Goal: Find specific page/section: Find specific page/section

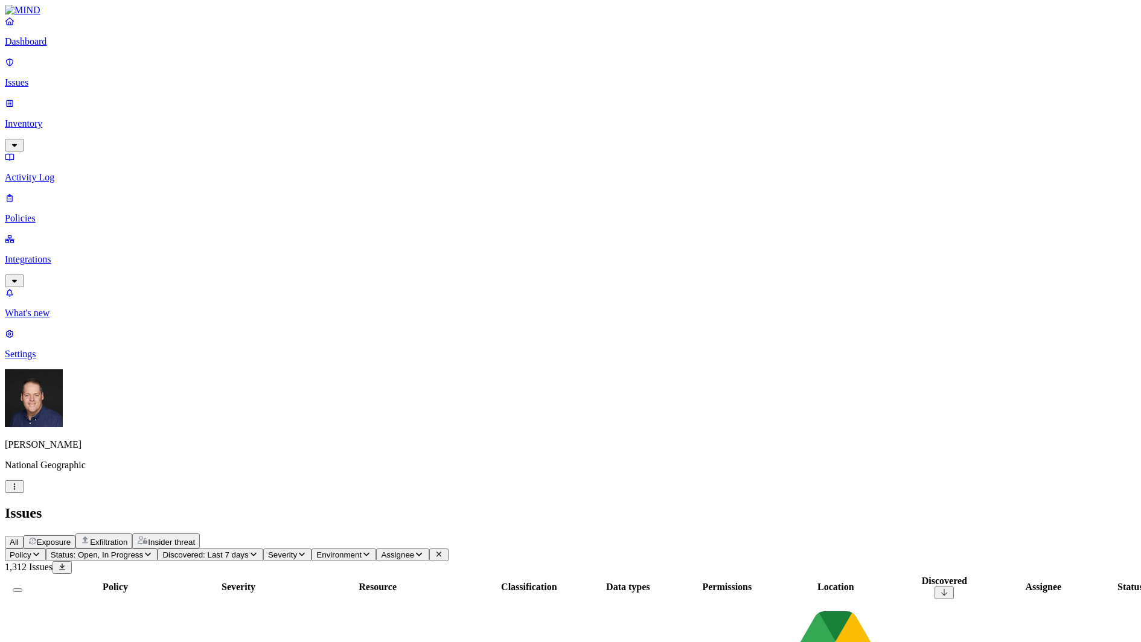
click at [57, 118] on p "Inventory" at bounding box center [570, 123] width 1131 height 11
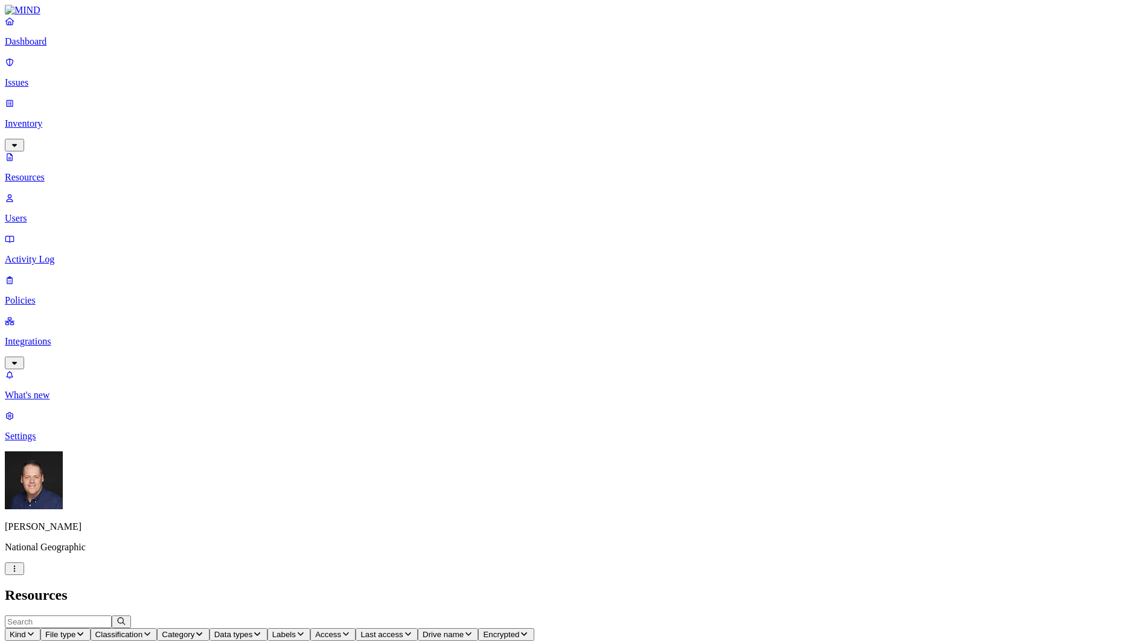
click at [53, 213] on p "Users" at bounding box center [570, 218] width 1131 height 11
click at [72, 172] on p "Resources" at bounding box center [570, 177] width 1131 height 11
click at [47, 295] on p "Policies" at bounding box center [570, 300] width 1131 height 11
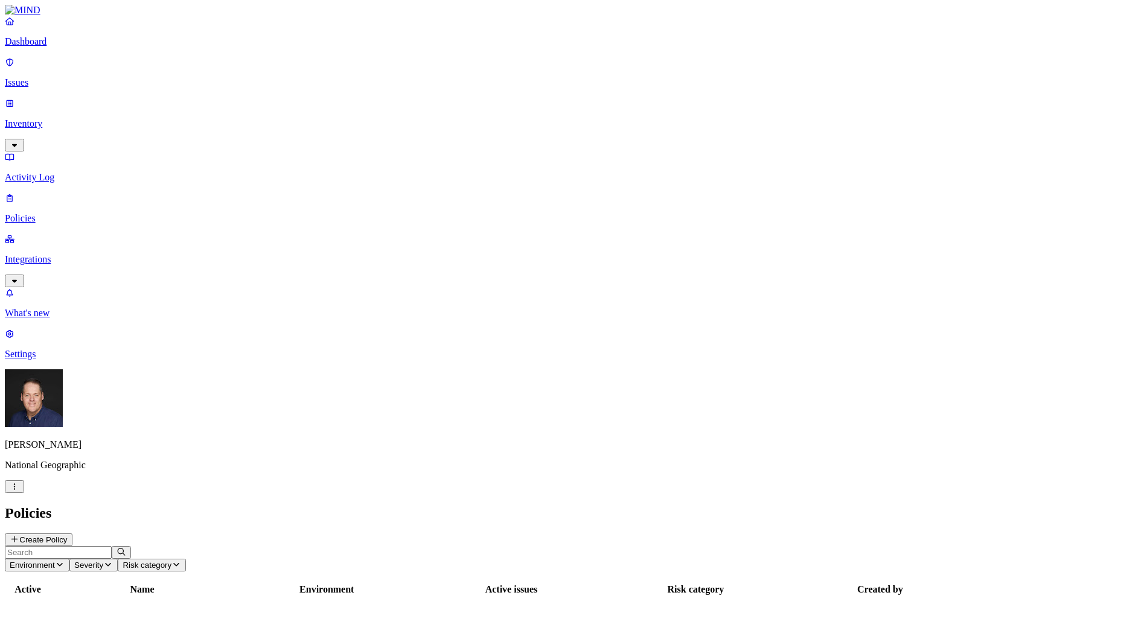
click at [53, 254] on p "Integrations" at bounding box center [570, 259] width 1131 height 11
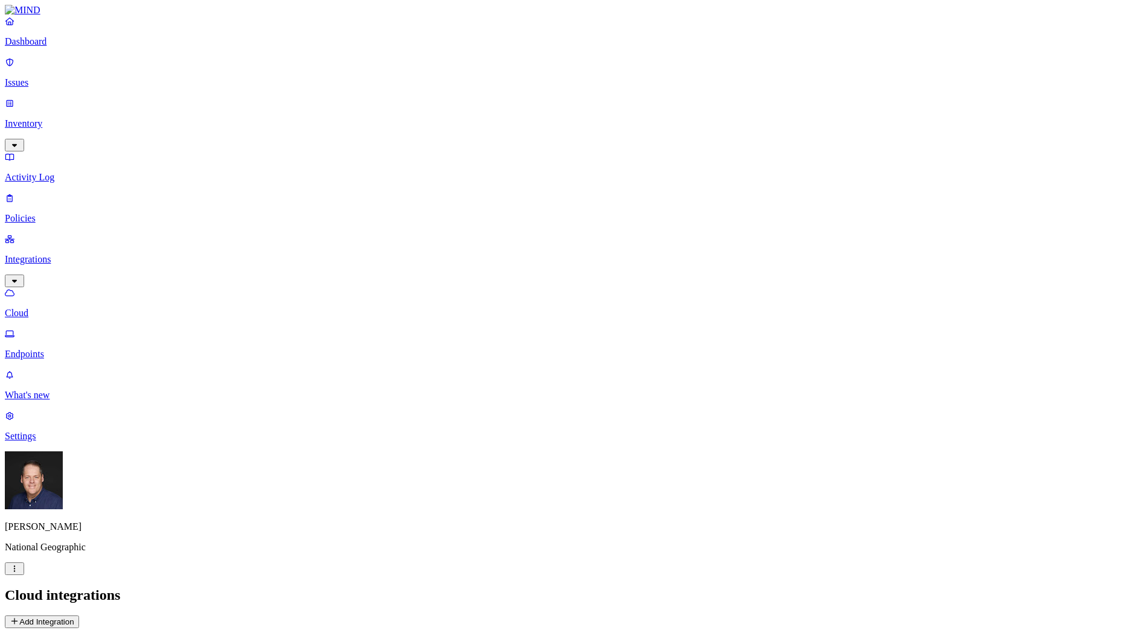
click at [58, 349] on p "Endpoints" at bounding box center [570, 354] width 1131 height 11
click at [38, 77] on p "Issues" at bounding box center [570, 82] width 1131 height 11
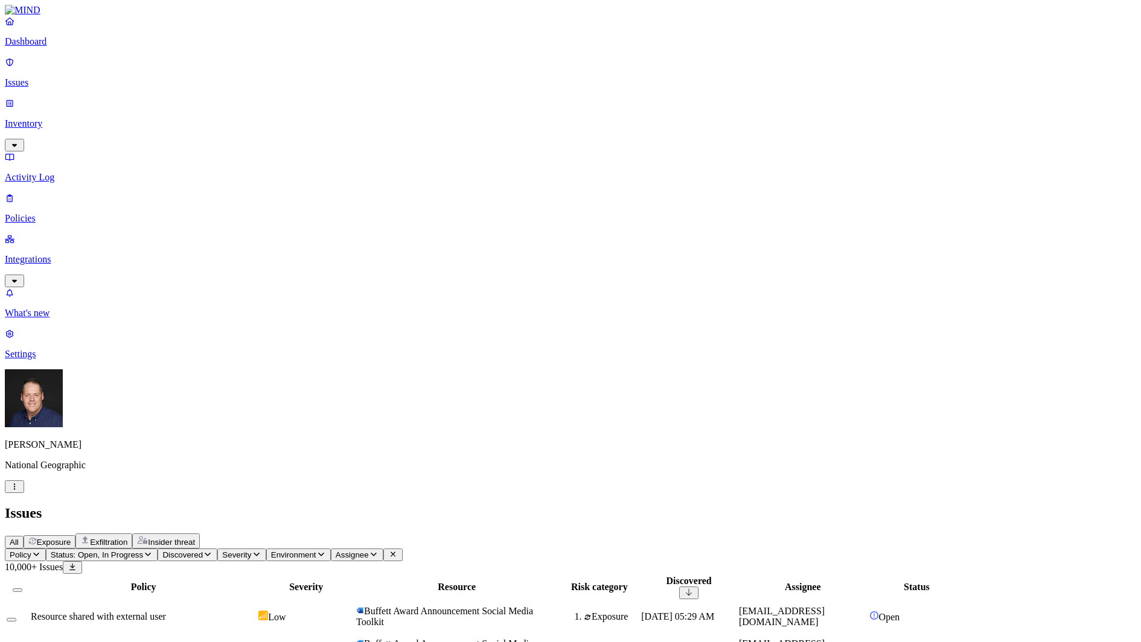
click at [31, 550] on span "Policy" at bounding box center [21, 554] width 22 height 9
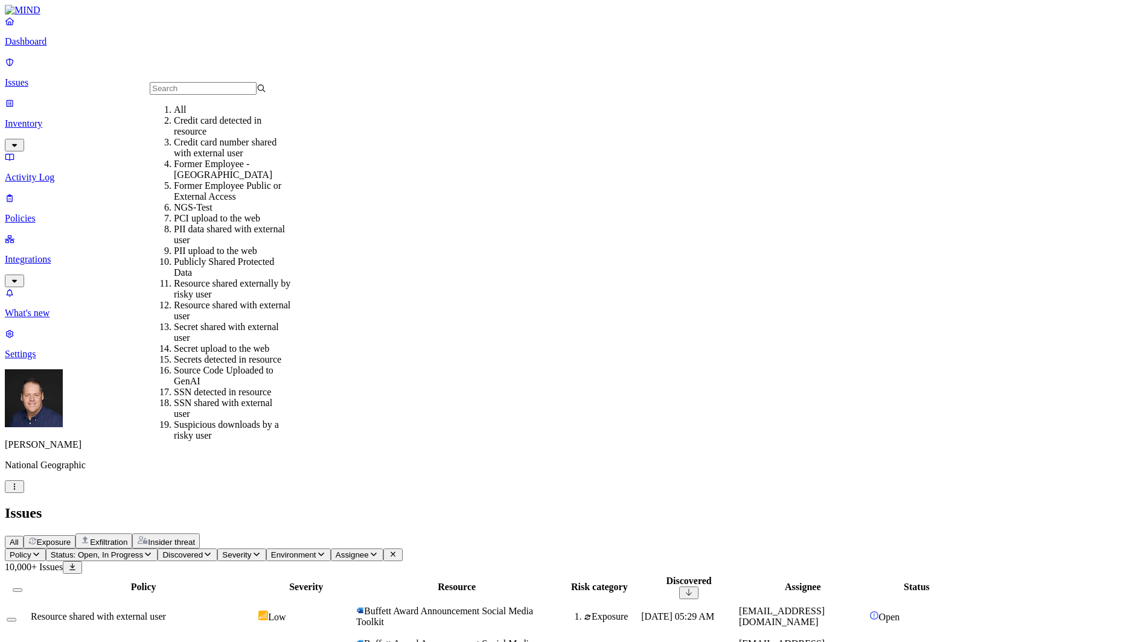
scroll to position [60, 0]
click at [241, 256] on div "Publicly Shared Protected Data" at bounding box center [232, 267] width 116 height 22
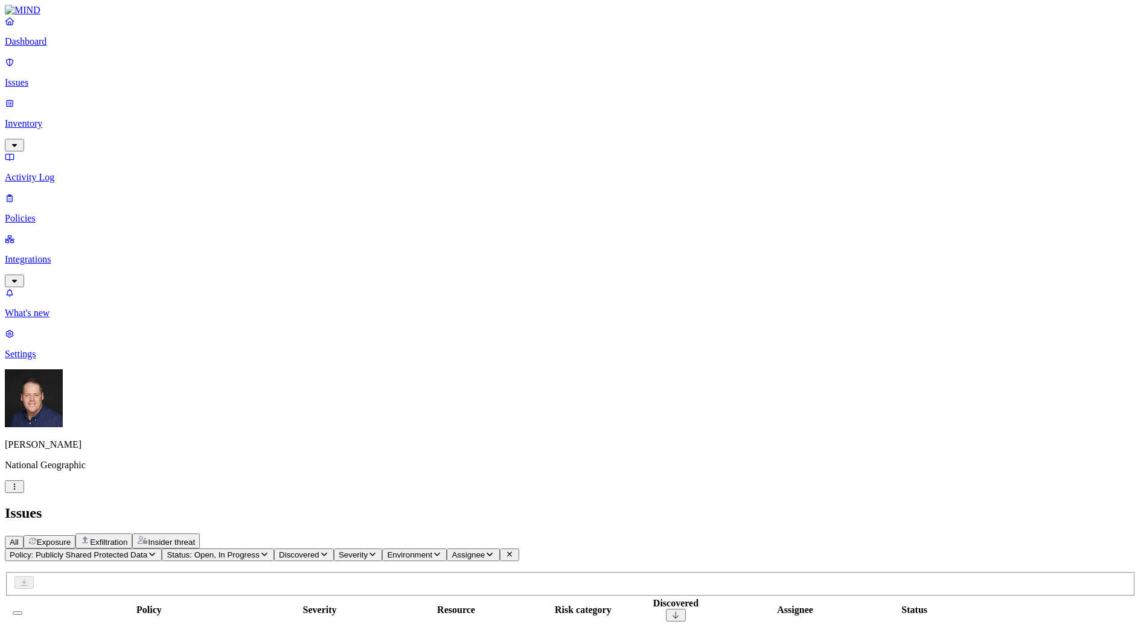
click at [461, 549] on div "Policy: Publicly Shared Protected Data Status: Open, In Progress Discovered Sev…" at bounding box center [570, 555] width 1131 height 13
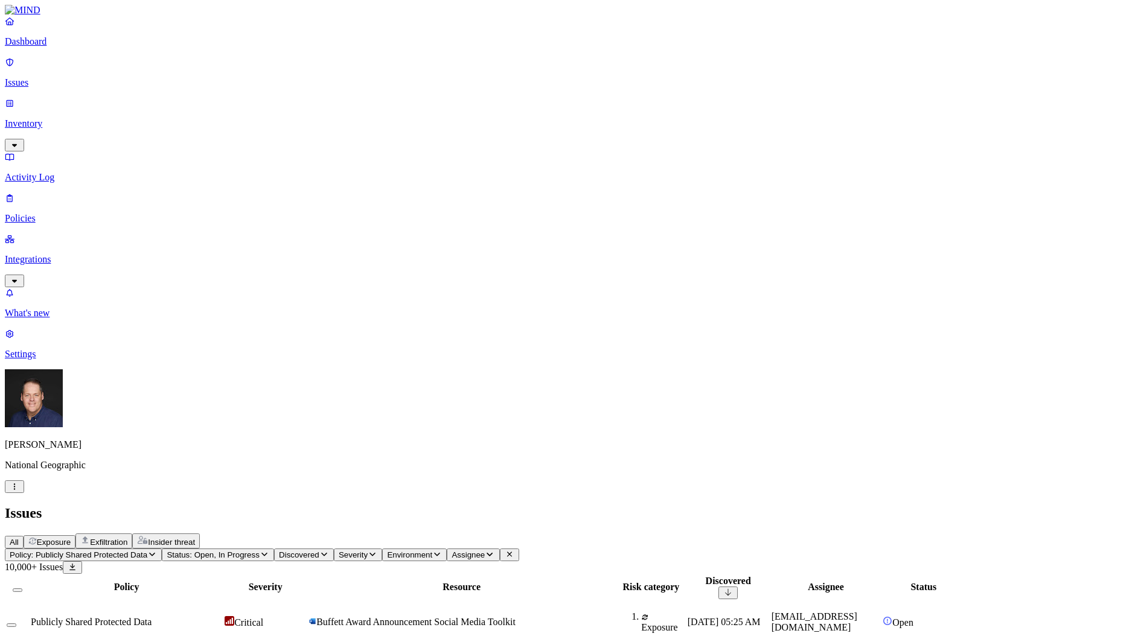
click at [329, 550] on icon "button" at bounding box center [324, 554] width 10 height 8
click at [425, 116] on div "Last 7 days" at bounding box center [425, 119] width 0 height 33
drag, startPoint x: 796, startPoint y: 13, endPoint x: 825, endPoint y: 75, distance: 68.6
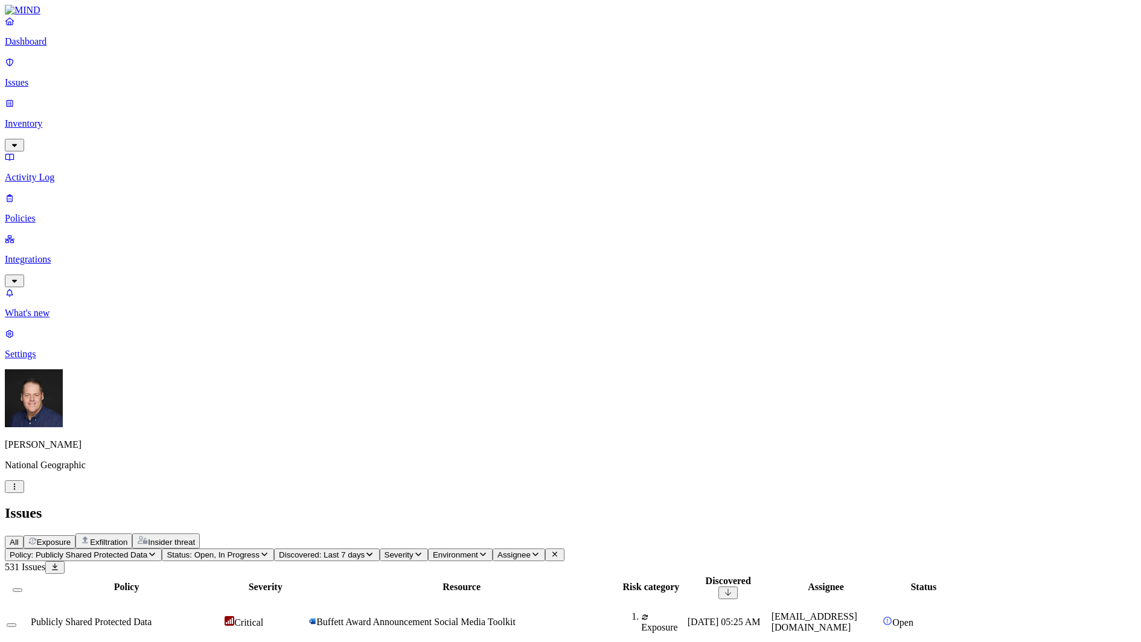
scroll to position [0, 0]
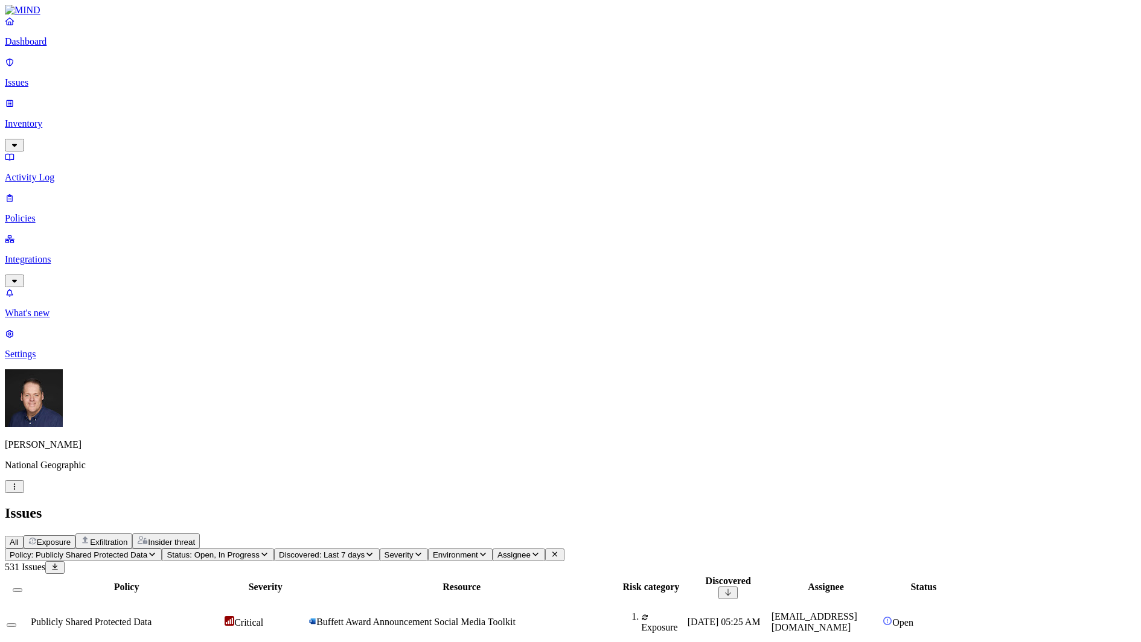
click at [530, 550] on span "Assignee" at bounding box center [513, 554] width 33 height 9
type input "sgood"
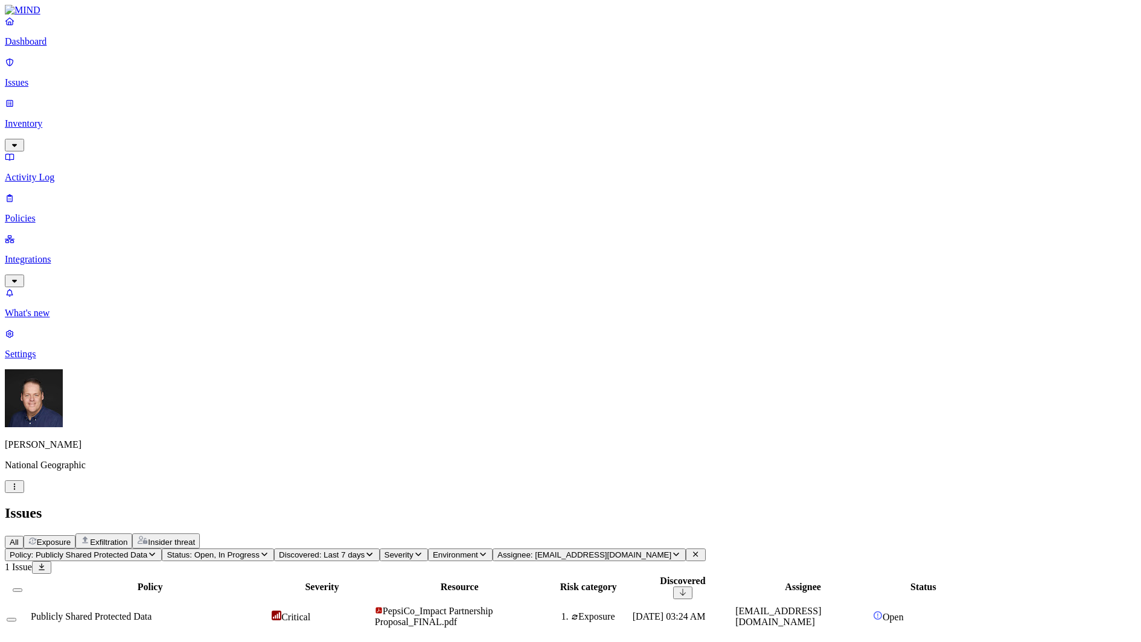
click at [640, 550] on span "Assignee: [EMAIL_ADDRESS][DOMAIN_NAME]" at bounding box center [584, 554] width 174 height 9
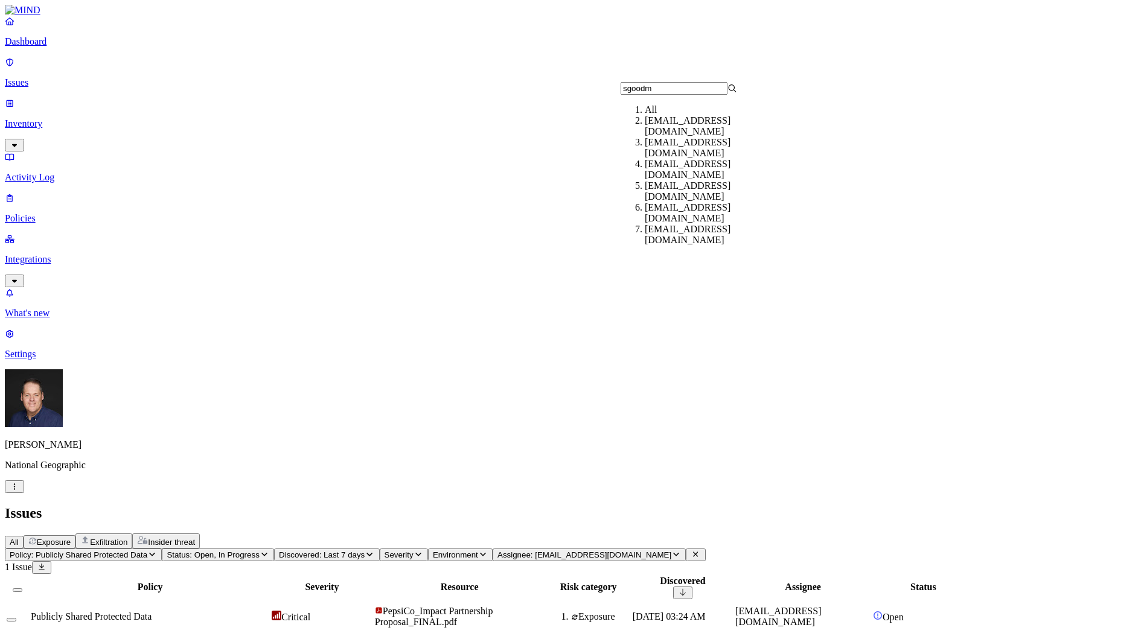
type input "sgoodm"
click at [692, 159] on div "[EMAIL_ADDRESS][DOMAIN_NAME]" at bounding box center [703, 148] width 116 height 22
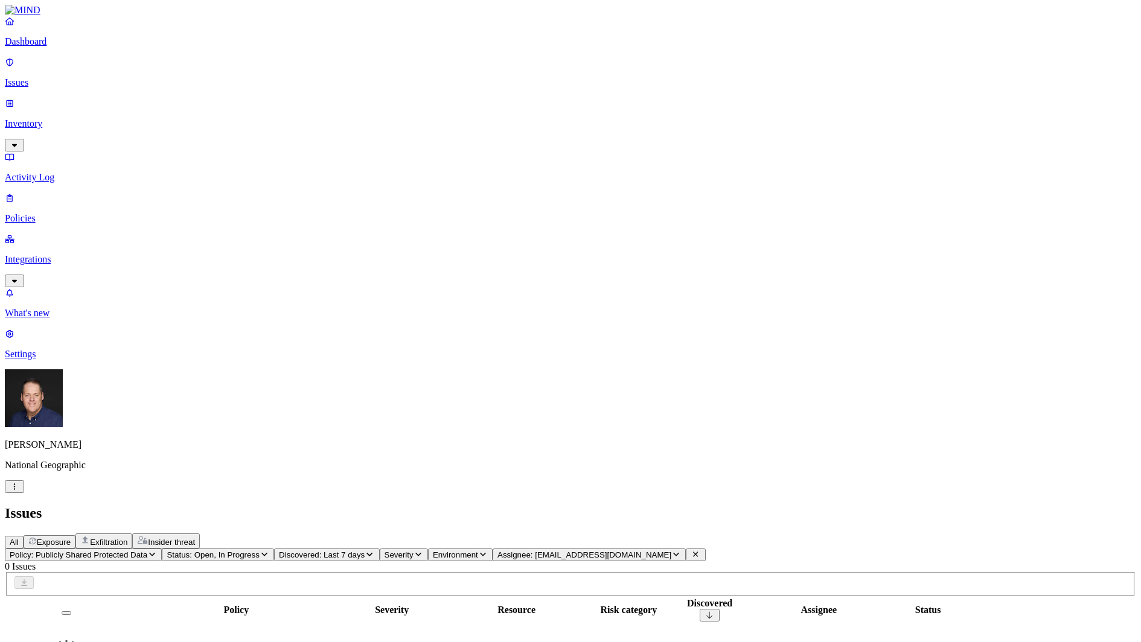
click at [686, 549] on button "Assignee: [EMAIL_ADDRESS][DOMAIN_NAME]" at bounding box center [588, 555] width 193 height 13
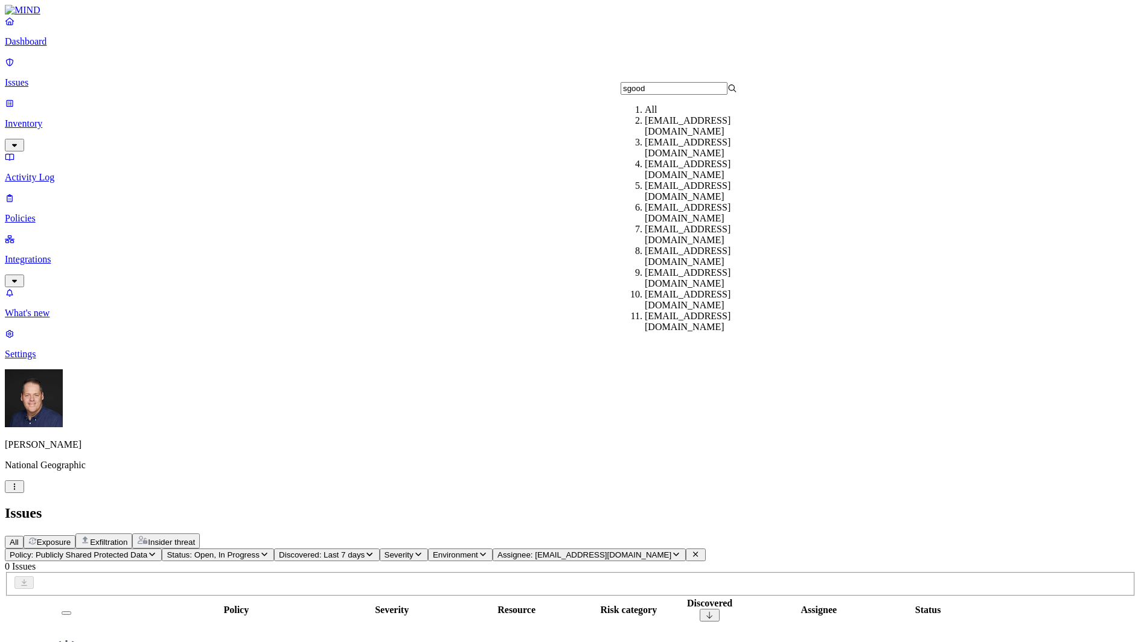
type input "sgood"
click at [684, 136] on div "[EMAIL_ADDRESS][DOMAIN_NAME]" at bounding box center [703, 126] width 116 height 22
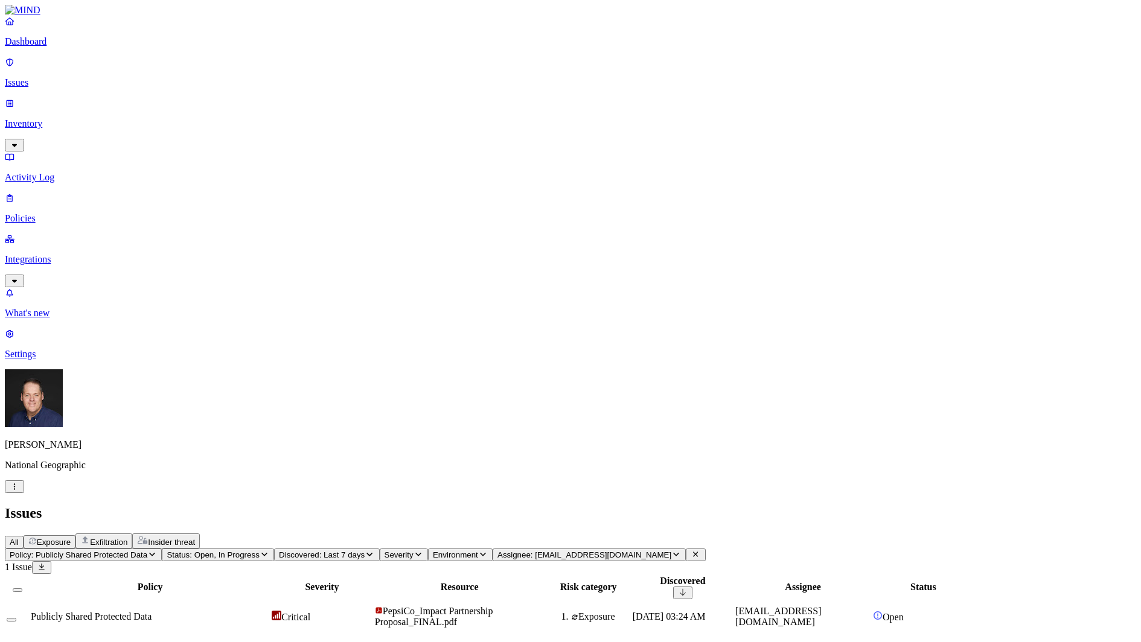
click at [157, 550] on icon "button" at bounding box center [152, 554] width 10 height 8
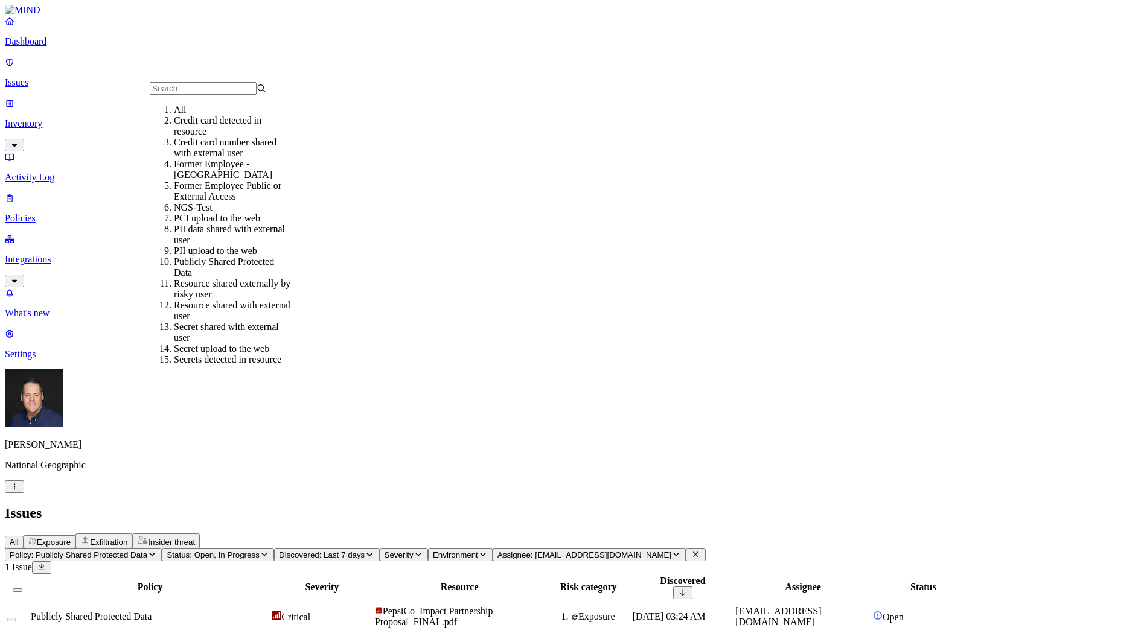
click at [225, 115] on div "All" at bounding box center [232, 109] width 116 height 11
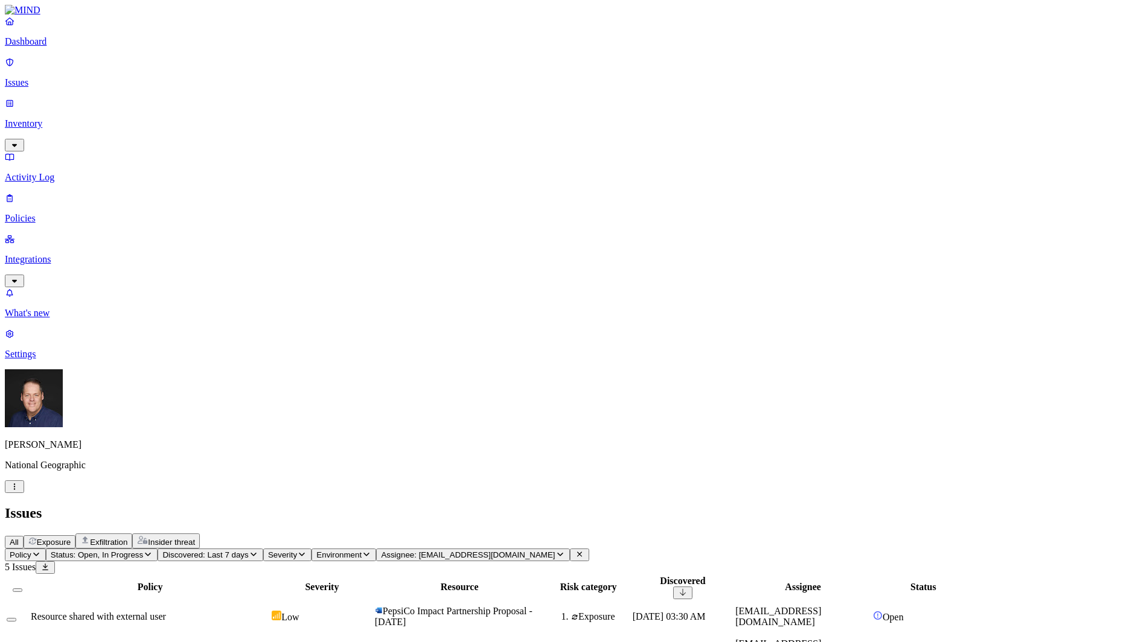
click at [258, 550] on icon "button" at bounding box center [254, 554] width 10 height 8
click at [325, 94] on div "All" at bounding box center [325, 97] width 0 height 11
click at [529, 606] on span "PepsiCo Impact Partnership Proposal - [DATE]" at bounding box center [450, 616] width 158 height 21
